Goal: Information Seeking & Learning: Understand process/instructions

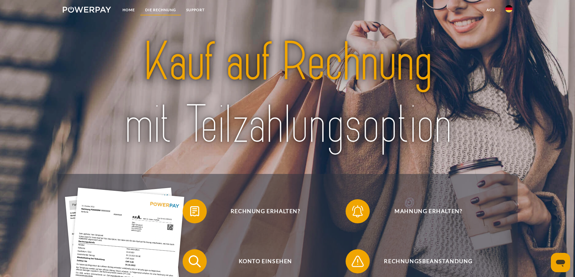
click at [156, 10] on link "DIE RECHNUNG" at bounding box center [160, 10] width 41 height 11
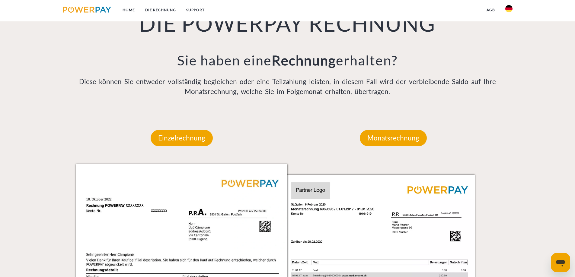
scroll to position [485, 0]
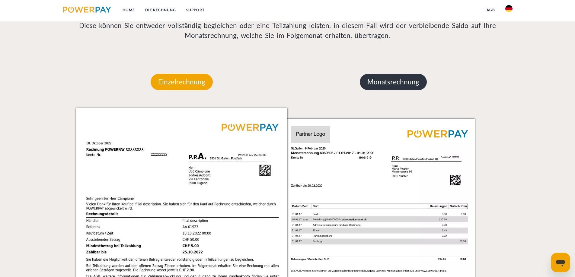
click at [404, 86] on p "Monatsrechnung" at bounding box center [393, 82] width 67 height 16
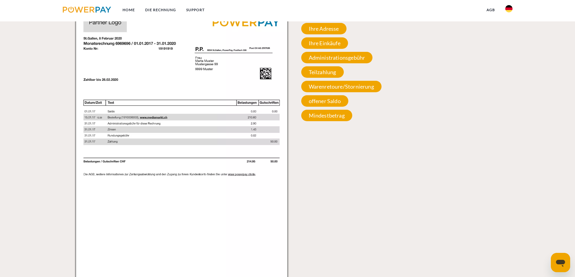
scroll to position [515, 0]
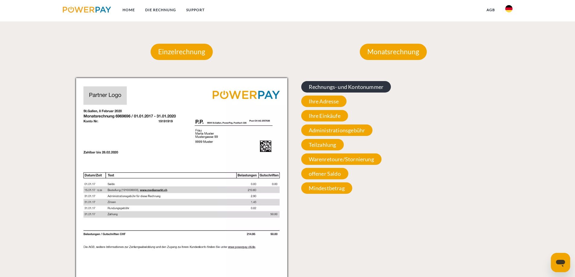
click at [362, 88] on span "Rechnungs- und Kontonummer" at bounding box center [346, 86] width 90 height 11
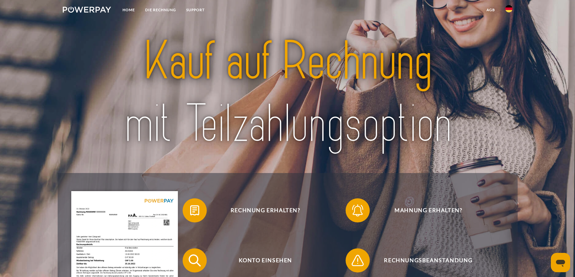
scroll to position [0, 0]
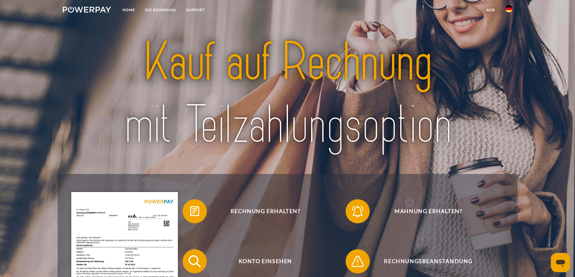
click at [507, 9] on img at bounding box center [508, 8] width 7 height 7
click at [509, 60] on img at bounding box center [508, 59] width 7 height 7
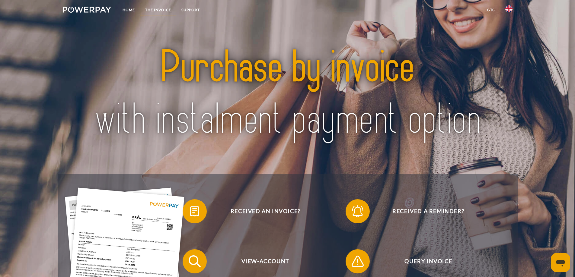
click at [163, 11] on link "THE INVOICE" at bounding box center [158, 10] width 36 height 11
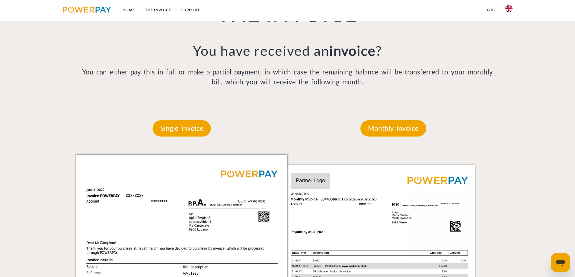
scroll to position [515, 0]
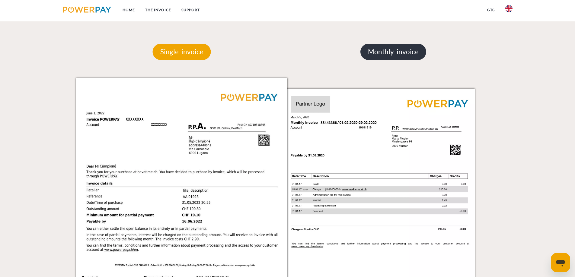
click at [391, 54] on p "Monthly invoice" at bounding box center [394, 52] width 66 height 16
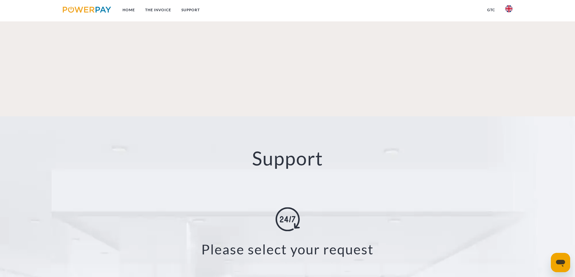
scroll to position [1059, 0]
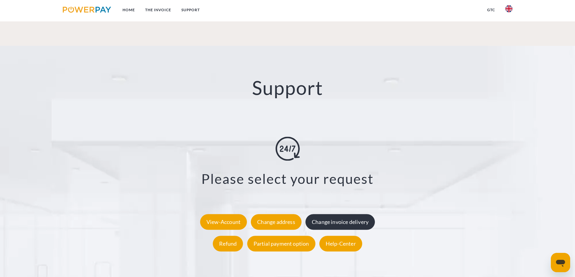
click at [358, 215] on div "Change invoice delivery" at bounding box center [340, 223] width 69 height 16
